Goal: Obtain resource: Download file/media

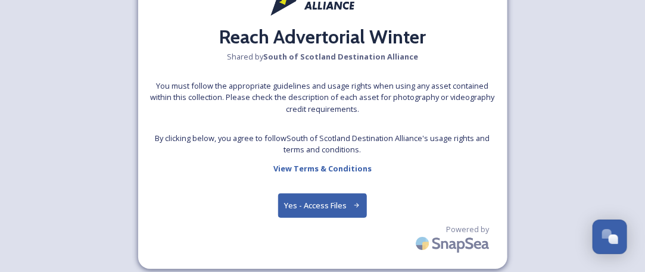
click at [320, 204] on button "Yes - Access Files" at bounding box center [322, 205] width 89 height 24
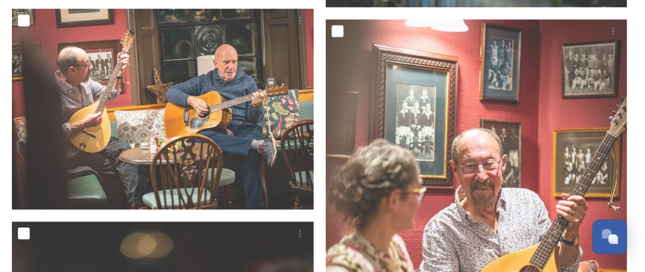
scroll to position [862, 0]
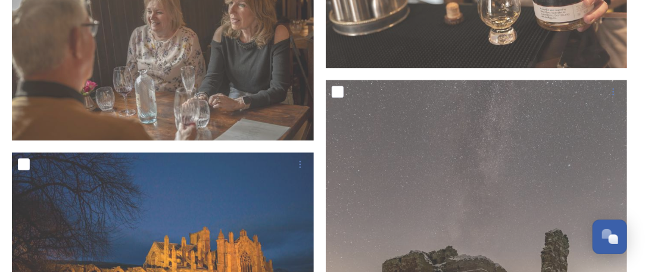
scroll to position [2732, 0]
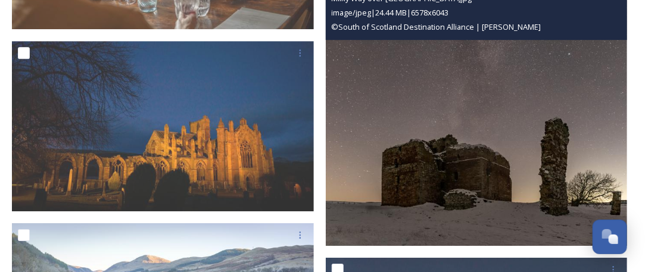
click at [615, 167] on img at bounding box center [477, 106] width 302 height 277
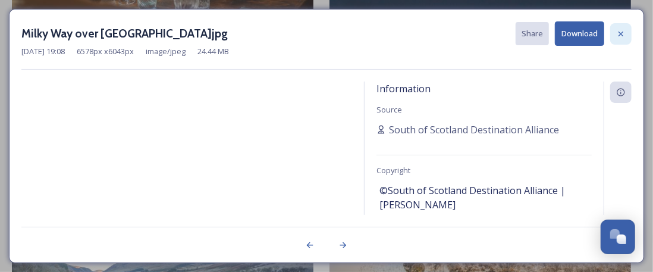
click at [620, 32] on icon at bounding box center [622, 34] width 10 height 10
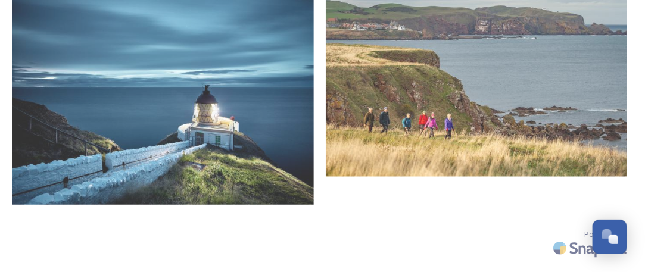
scroll to position [4839, 0]
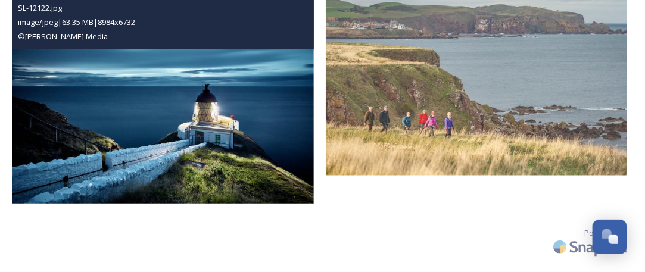
click at [177, 71] on img at bounding box center [163, 90] width 302 height 226
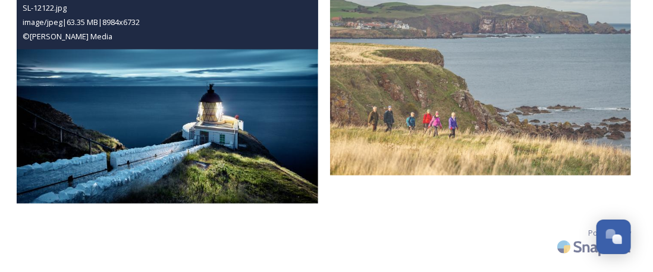
scroll to position [4811, 0]
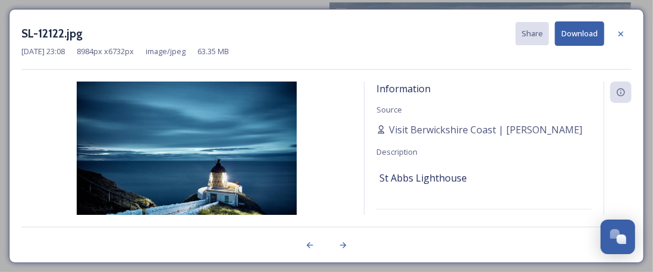
click at [177, 71] on div "SL-12122.jpg Share Download [DATE] 23:08 8984 px x 6732 px image/jpeg 63.35 MB …" at bounding box center [327, 136] width 636 height 254
drag, startPoint x: 484, startPoint y: 178, endPoint x: 380, endPoint y: 171, distance: 105.0
click at [380, 171] on div "St Abbs Lighthouse" at bounding box center [484, 178] width 209 height 20
copy span "St Abbs Lighthouse"
click at [624, 32] on icon at bounding box center [622, 34] width 10 height 10
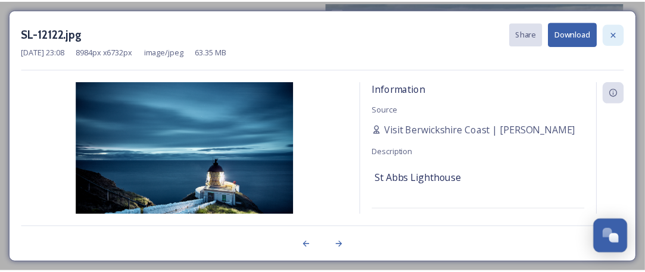
scroll to position [4839, 0]
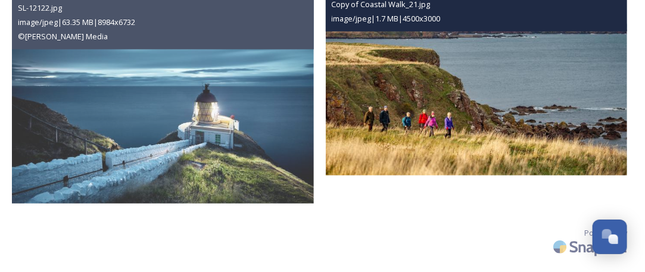
click at [488, 92] on img at bounding box center [477, 74] width 302 height 201
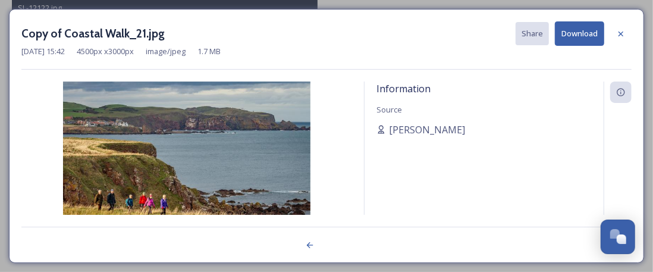
click at [488, 92] on div "Information Source [PERSON_NAME]" at bounding box center [484, 148] width 239 height 133
click at [451, 130] on div "[PERSON_NAME]" at bounding box center [484, 130] width 215 height 14
drag, startPoint x: 451, startPoint y: 130, endPoint x: 387, endPoint y: 134, distance: 63.8
click at [387, 134] on div "[PERSON_NAME]" at bounding box center [484, 130] width 215 height 14
copy span "[PERSON_NAME]"
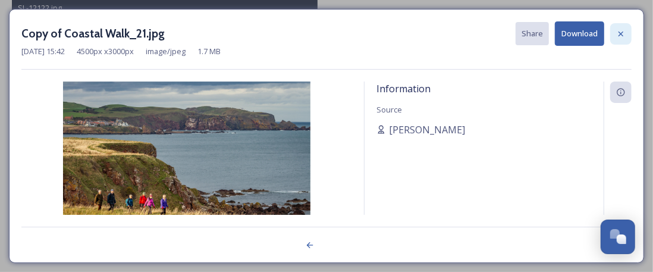
click at [620, 37] on icon at bounding box center [622, 34] width 10 height 10
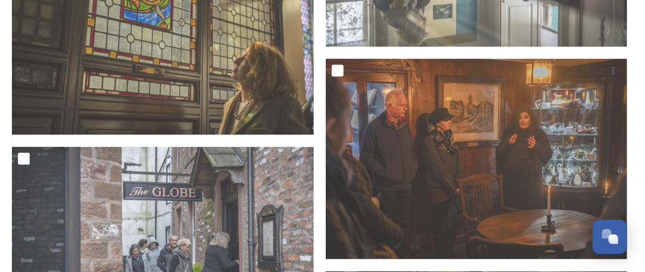
scroll to position [1831, 0]
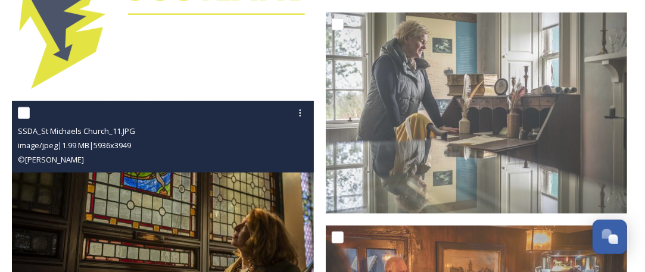
click at [276, 168] on div "[DEMOGRAPHIC_DATA]JPG image/jpeg | 1.99 MB | 5936 x 3949 © [PERSON_NAME]" at bounding box center [163, 136] width 302 height 71
click at [275, 188] on img at bounding box center [163, 201] width 302 height 201
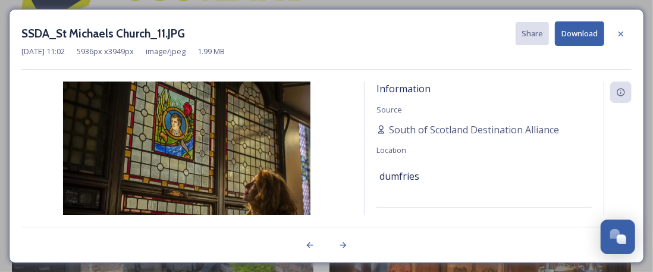
click at [275, 188] on img at bounding box center [186, 164] width 331 height 165
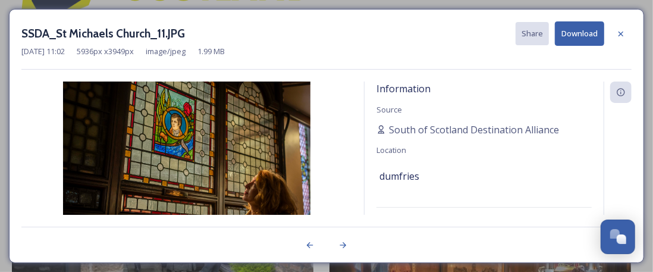
click at [481, 153] on div "Information Source South of [GEOGRAPHIC_DATA] Destination Alliance Location dum…" at bounding box center [484, 148] width 239 height 133
click at [620, 32] on icon at bounding box center [622, 34] width 10 height 10
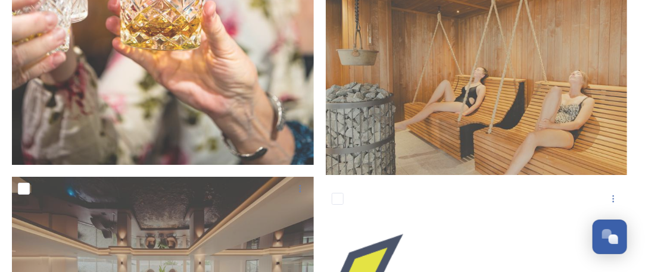
scroll to position [1308, 0]
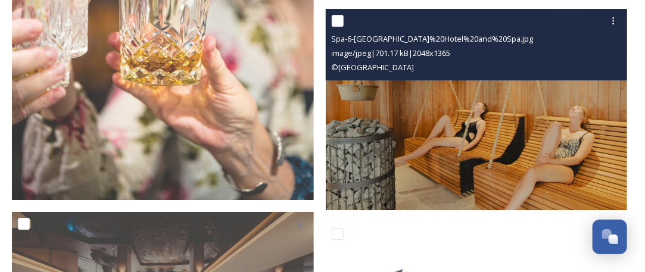
click at [512, 97] on img at bounding box center [477, 109] width 302 height 201
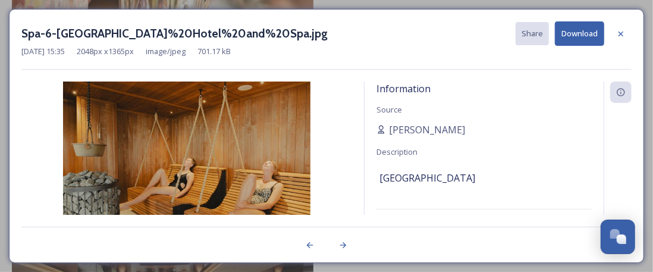
click at [512, 97] on div "Information Source [PERSON_NAME] Description [GEOGRAPHIC_DATA] Copyright ©[GEOG…" at bounding box center [484, 148] width 239 height 133
click at [572, 28] on button "Download" at bounding box center [579, 33] width 49 height 24
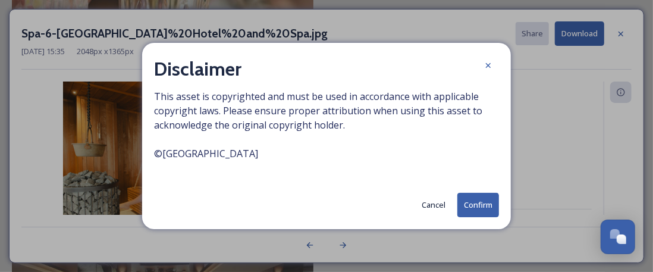
click at [469, 204] on button "Confirm" at bounding box center [479, 205] width 42 height 24
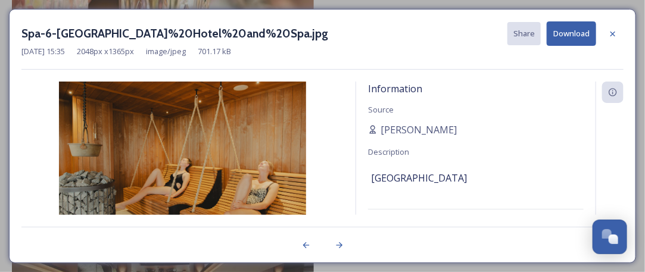
click at [398, 141] on div "Information Source [PERSON_NAME] Description [GEOGRAPHIC_DATA] Copyright ©[GEOG…" at bounding box center [475, 148] width 239 height 133
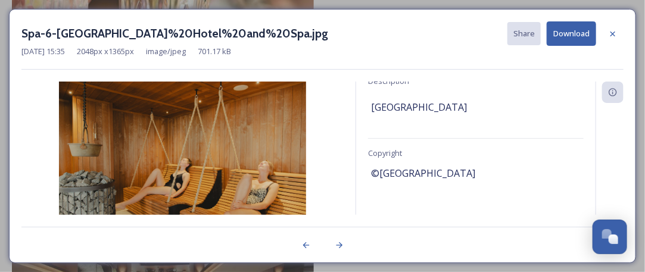
drag, startPoint x: 498, startPoint y: 170, endPoint x: 381, endPoint y: 179, distance: 116.4
click at [381, 179] on div "©[GEOGRAPHIC_DATA]" at bounding box center [475, 173] width 209 height 20
copy span "[GEOGRAPHIC_DATA]"
click at [611, 30] on icon at bounding box center [613, 34] width 10 height 10
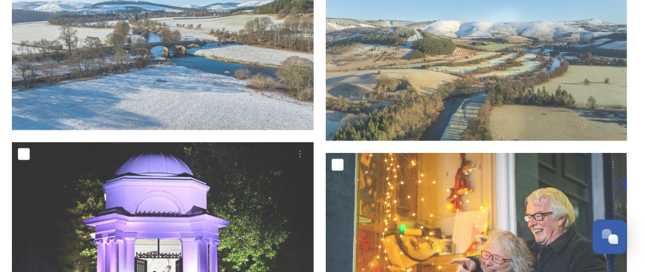
scroll to position [198, 0]
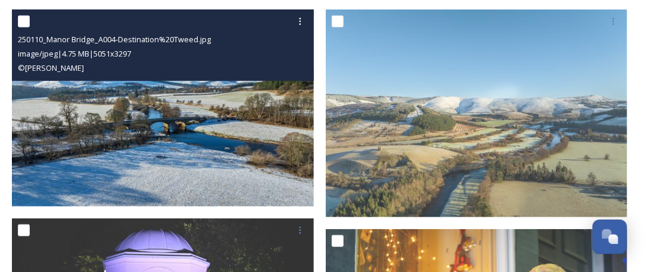
click at [216, 100] on img at bounding box center [163, 108] width 302 height 197
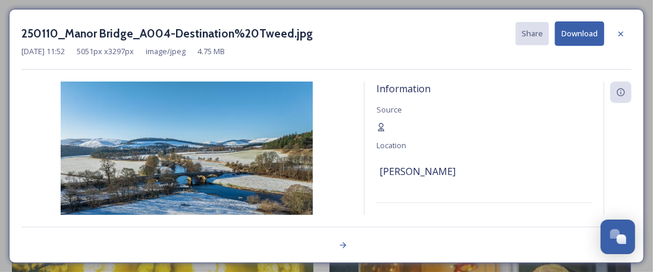
click at [216, 100] on img at bounding box center [186, 164] width 331 height 165
click at [623, 34] on icon at bounding box center [621, 33] width 5 height 5
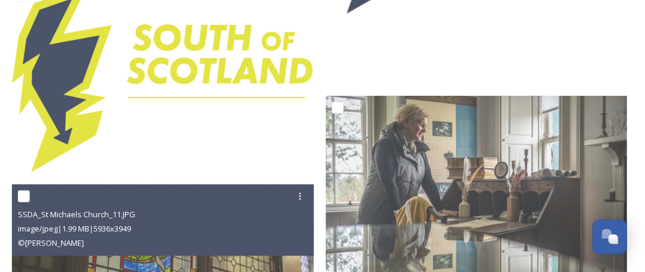
scroll to position [2143, 0]
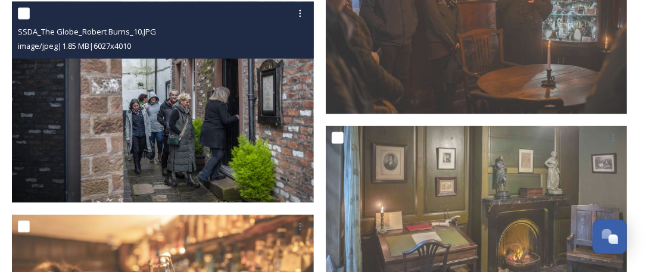
click at [140, 77] on img at bounding box center [163, 102] width 302 height 201
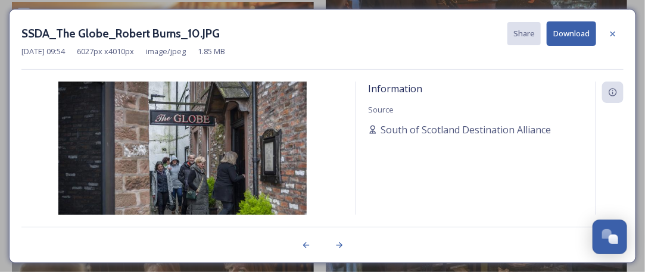
scroll to position [1931, 0]
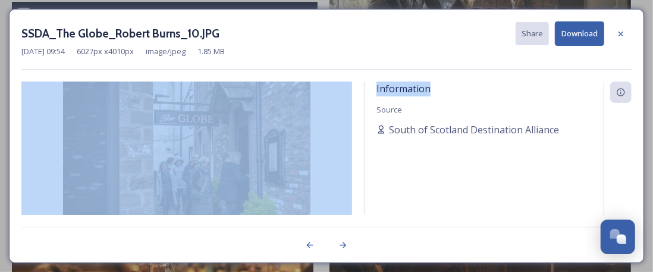
click at [140, 77] on div "SSDA_The Globe_Robert Burns_10.JPG Share Download [DATE] 09:54 6027 px x 4010 p…" at bounding box center [327, 136] width 636 height 254
click at [572, 34] on button "Download" at bounding box center [579, 33] width 49 height 24
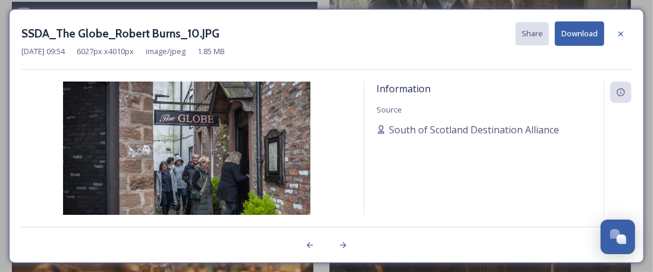
click at [486, 137] on div "Information Source South of Scotland Destination Alliance" at bounding box center [484, 148] width 239 height 133
click at [572, 129] on div "South of Scotland Destination Alliance" at bounding box center [484, 130] width 215 height 14
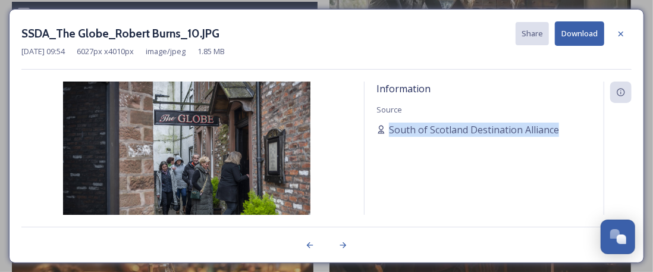
drag, startPoint x: 577, startPoint y: 126, endPoint x: 401, endPoint y: 119, distance: 176.9
click at [401, 119] on div "Information Source South of Scotland Destination Alliance" at bounding box center [484, 148] width 239 height 133
copy div "South of Scotland Destination Alliance"
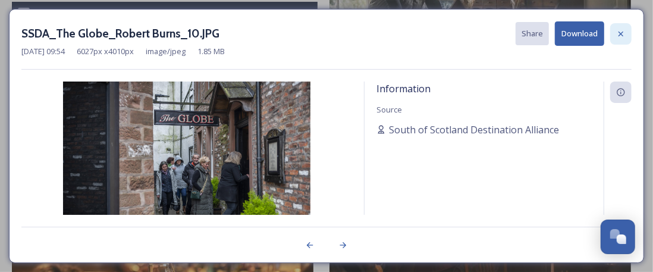
click at [622, 35] on icon at bounding box center [622, 34] width 10 height 10
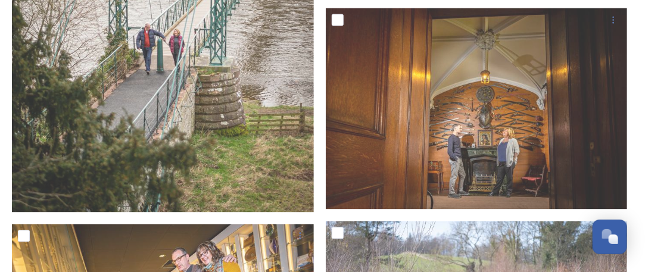
scroll to position [3691, 0]
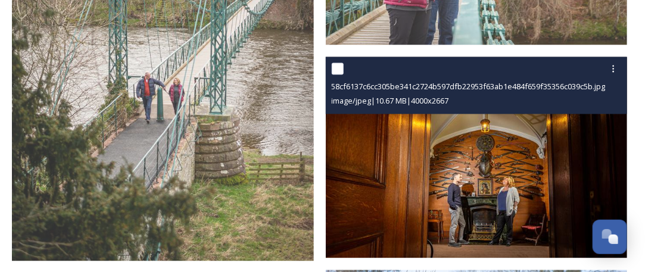
click at [408, 170] on img at bounding box center [477, 157] width 302 height 201
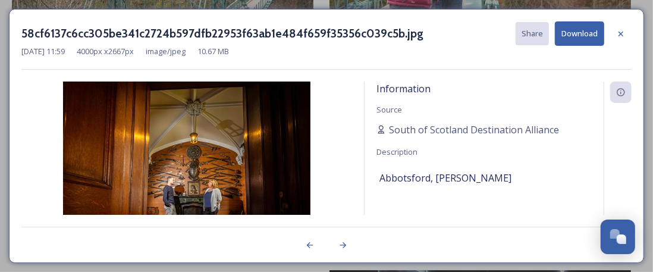
click at [408, 171] on span "Abbotsford, [PERSON_NAME]" at bounding box center [446, 178] width 132 height 14
click at [576, 32] on button "Download" at bounding box center [579, 33] width 49 height 24
click at [621, 32] on icon at bounding box center [622, 34] width 10 height 10
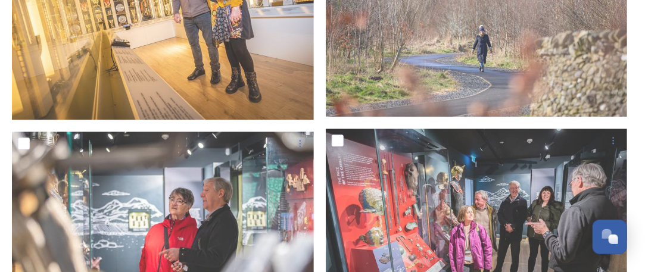
scroll to position [3817, 0]
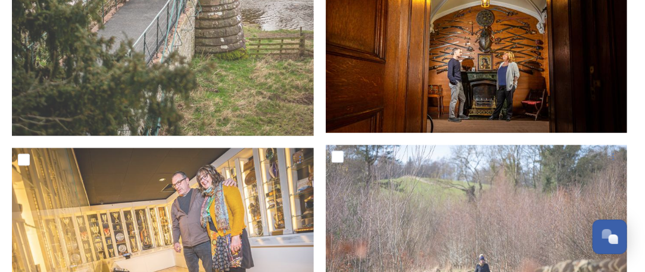
click at [455, 95] on img at bounding box center [477, 32] width 302 height 201
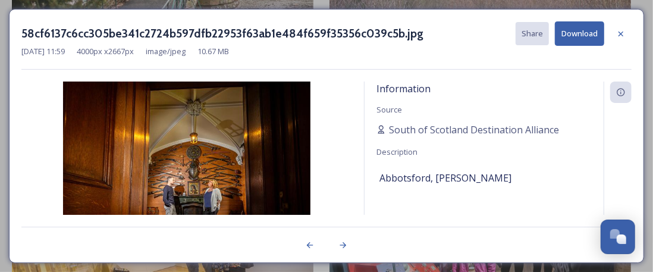
click at [455, 95] on div "Information Source South of [GEOGRAPHIC_DATA] Destination Alliance Description …" at bounding box center [484, 148] width 239 height 133
drag, startPoint x: 507, startPoint y: 174, endPoint x: 434, endPoint y: 179, distance: 73.4
click at [434, 179] on div "Abbotsford, [PERSON_NAME]" at bounding box center [484, 178] width 209 height 20
copy span "[PERSON_NAME]"
click at [619, 31] on icon at bounding box center [622, 34] width 10 height 10
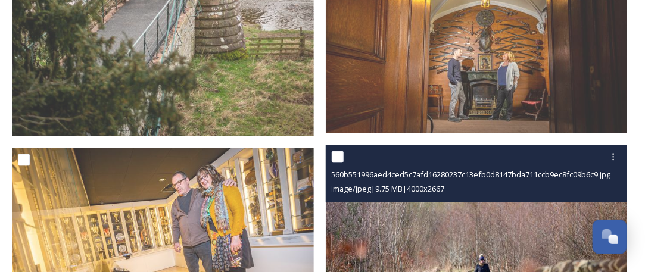
click at [487, 204] on img at bounding box center [477, 245] width 302 height 201
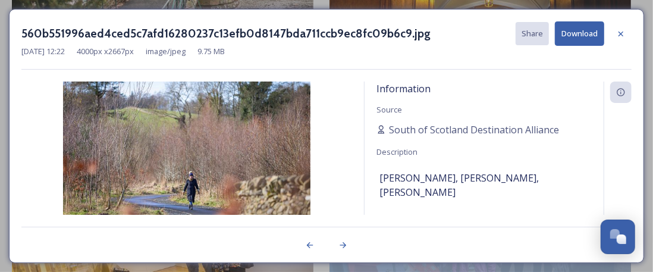
click at [487, 204] on div "Information Source South of [GEOGRAPHIC_DATA] Destination Alliance Description …" at bounding box center [484, 148] width 239 height 133
click at [261, 124] on img at bounding box center [186, 164] width 331 height 165
click at [351, 173] on img at bounding box center [186, 164] width 331 height 165
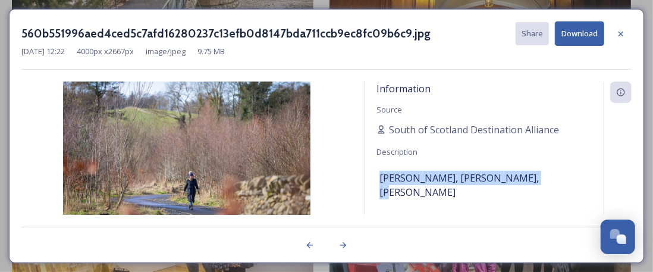
drag, startPoint x: 548, startPoint y: 174, endPoint x: 376, endPoint y: 173, distance: 171.4
click at [376, 173] on div "Information Source South of [GEOGRAPHIC_DATA] Destination Alliance Description …" at bounding box center [484, 148] width 239 height 133
copy span "[PERSON_NAME], [PERSON_NAME], [PERSON_NAME]"
click at [583, 36] on button "Download" at bounding box center [579, 33] width 49 height 24
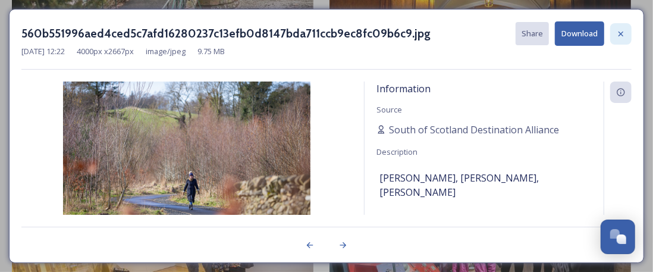
click at [624, 32] on icon at bounding box center [622, 34] width 10 height 10
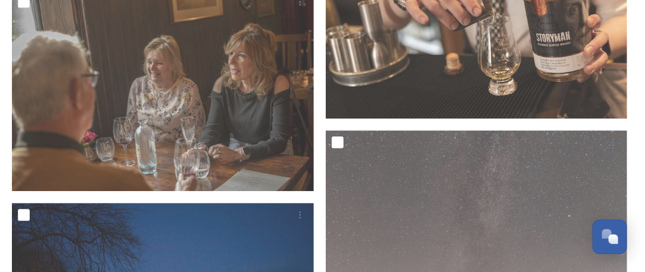
scroll to position [2695, 0]
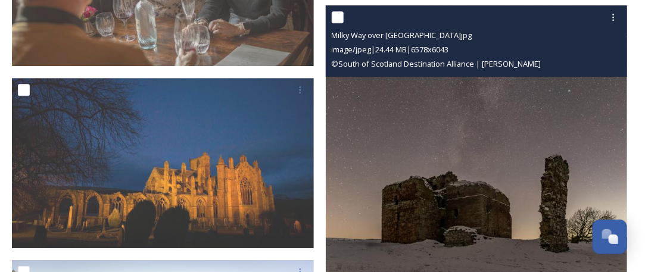
click at [437, 126] on img at bounding box center [477, 143] width 302 height 277
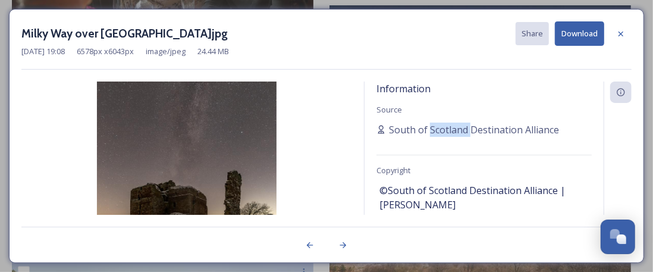
click at [437, 126] on span "South of Scotland Destination Alliance" at bounding box center [474, 130] width 170 height 14
click at [590, 40] on button "Download" at bounding box center [579, 33] width 49 height 24
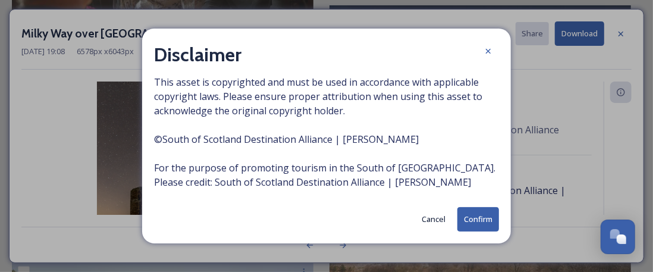
click at [470, 215] on button "Confirm" at bounding box center [479, 219] width 42 height 24
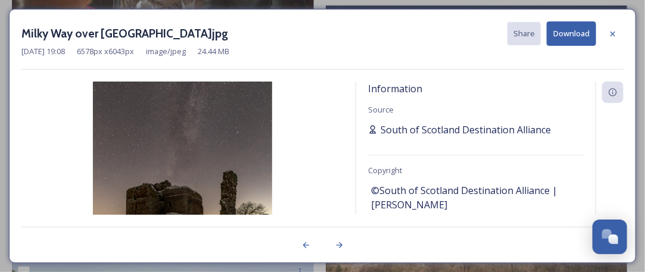
click at [502, 135] on span "South of Scotland Destination Alliance" at bounding box center [465, 130] width 170 height 14
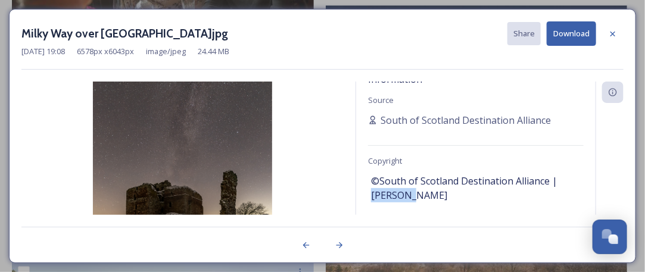
drag, startPoint x: 422, startPoint y: 208, endPoint x: 365, endPoint y: 195, distance: 58.2
click at [365, 195] on div "Information Source South of Scotland Destination Alliance Copyright ©South of S…" at bounding box center [475, 148] width 239 height 133
copy span "[PERSON_NAME]"
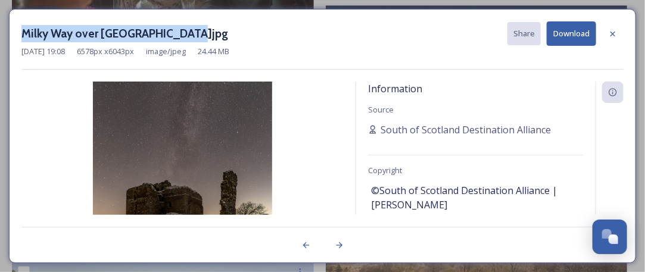
drag, startPoint x: 177, startPoint y: 32, endPoint x: 7, endPoint y: 26, distance: 170.3
click at [7, 26] on div "Milky Way over [GEOGRAPHIC_DATA]jpg Share Download [DATE] 19:08 6578 px x 6043 …" at bounding box center [322, 136] width 645 height 272
copy h3 "Milky Way over [GEOGRAPHIC_DATA]."
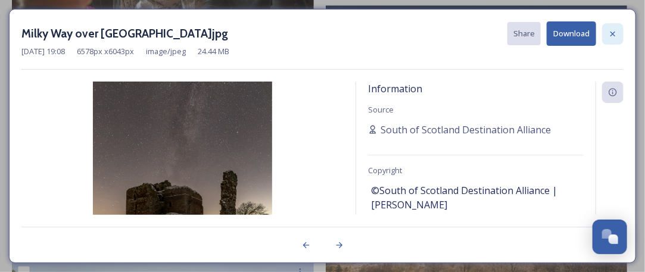
click at [613, 30] on icon at bounding box center [613, 34] width 10 height 10
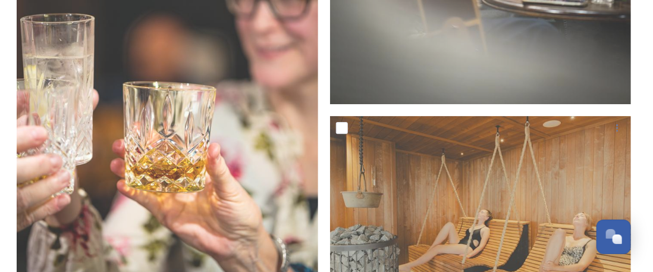
scroll to position [1270, 0]
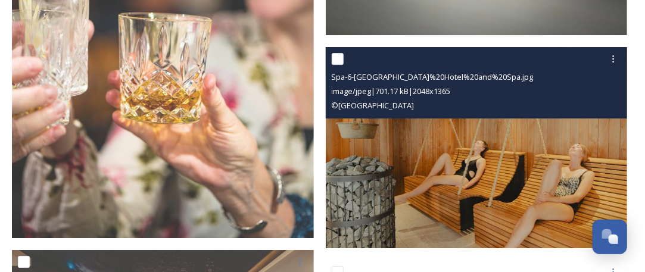
click at [465, 145] on img at bounding box center [477, 147] width 302 height 201
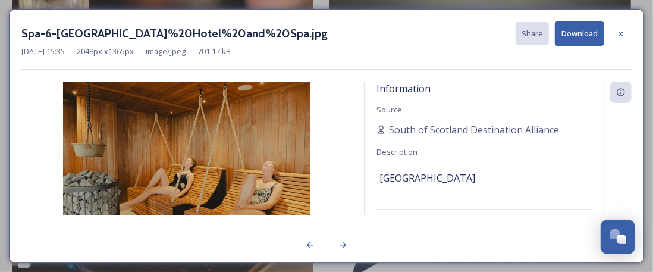
click at [465, 145] on div "Information Source South of [GEOGRAPHIC_DATA] Destination Alliance Description …" at bounding box center [484, 148] width 239 height 133
drag, startPoint x: 482, startPoint y: 177, endPoint x: 370, endPoint y: 179, distance: 111.9
click at [370, 179] on div "Information Source South of [GEOGRAPHIC_DATA] Destination Alliance Description …" at bounding box center [484, 148] width 239 height 133
copy span "[GEOGRAPHIC_DATA]"
